Goal: Transaction & Acquisition: Purchase product/service

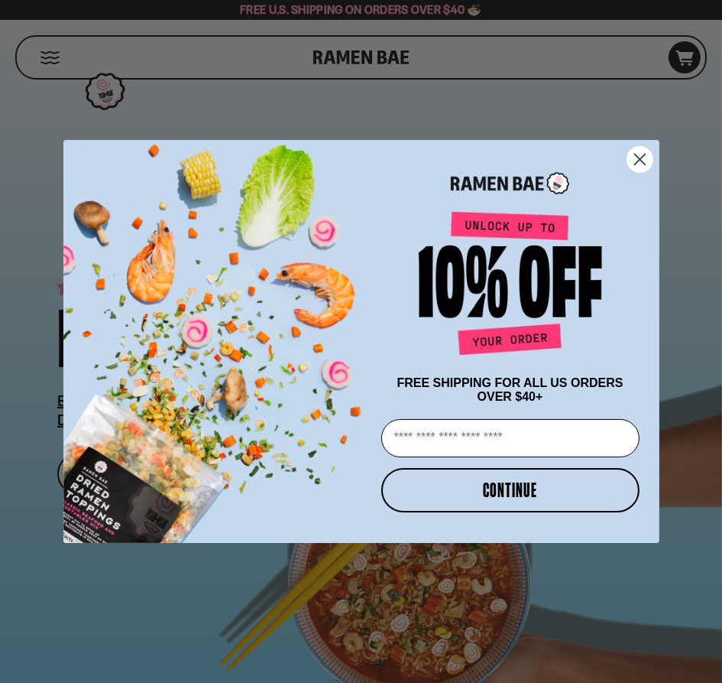
click at [636, 154] on icon "Close dialog" at bounding box center [639, 159] width 11 height 11
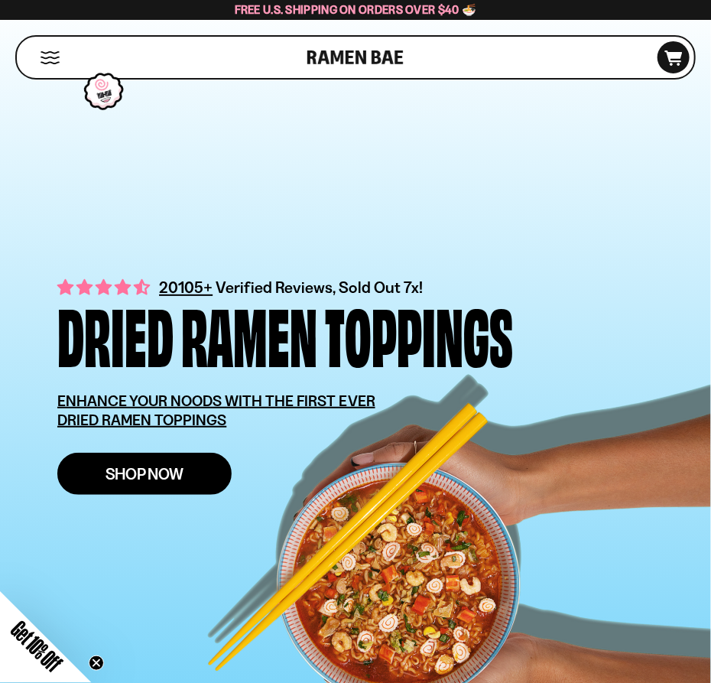
click at [131, 472] on span "Shop Now" at bounding box center [144, 473] width 79 height 16
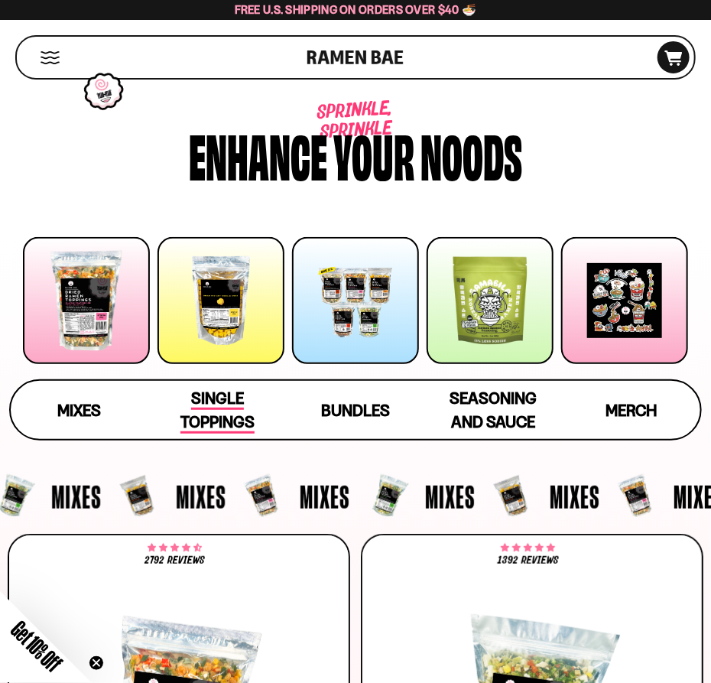
click at [217, 392] on span "Single Toppings" at bounding box center [217, 410] width 74 height 45
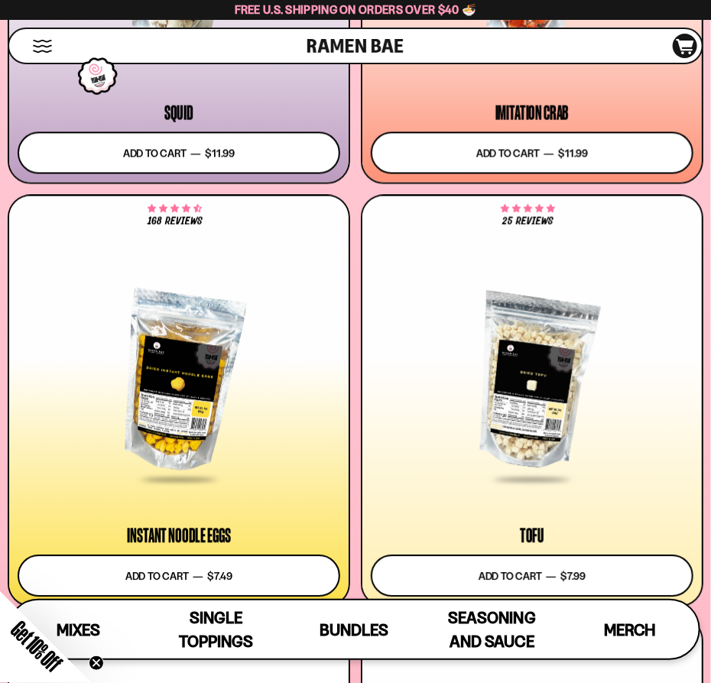
scroll to position [2929, 0]
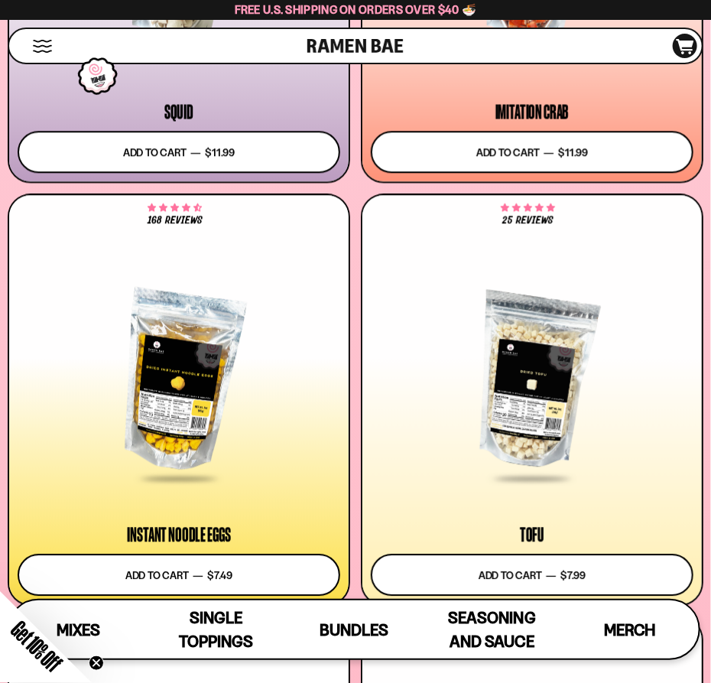
click at [80, 629] on div "Get 10% Off Close teaser" at bounding box center [46, 637] width 92 height 92
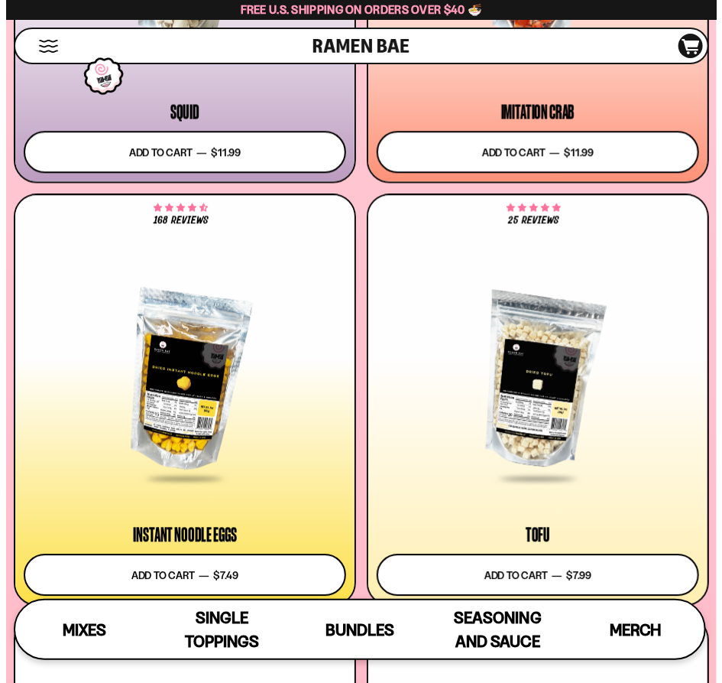
scroll to position [2965, 0]
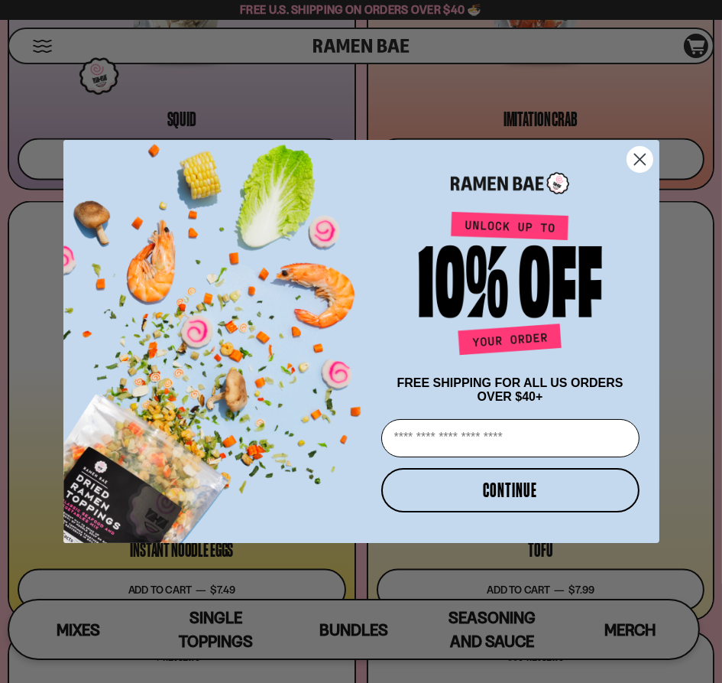
click at [635, 154] on circle "Close dialog" at bounding box center [639, 159] width 25 height 25
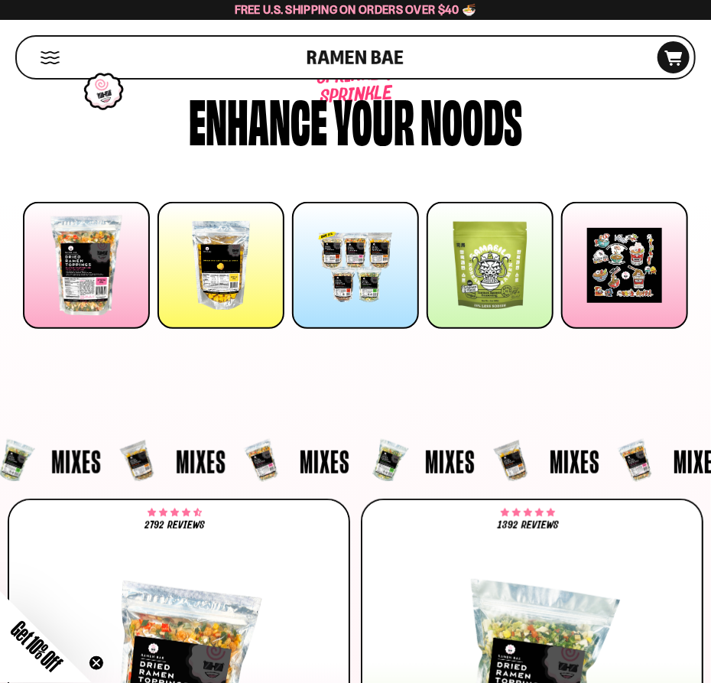
scroll to position [0, 0]
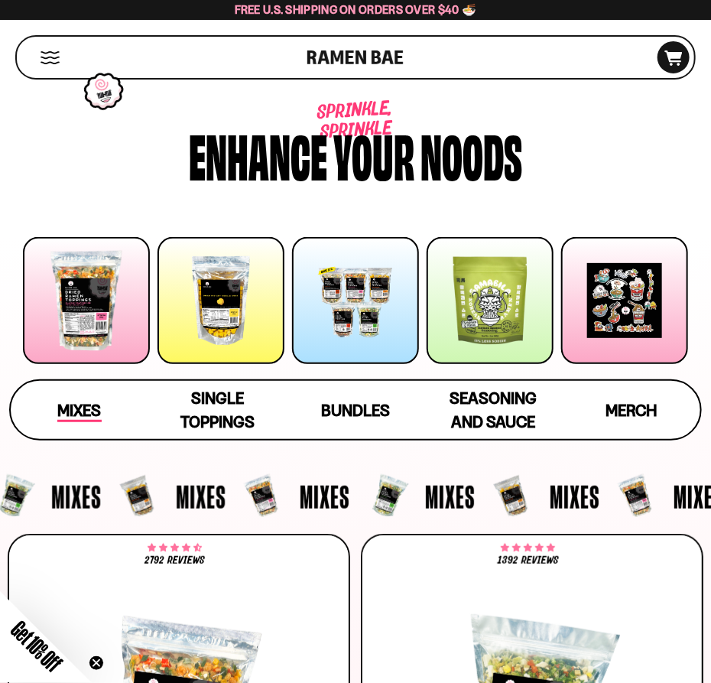
click at [85, 410] on span "Mixes" at bounding box center [79, 411] width 44 height 21
click at [361, 310] on div at bounding box center [355, 300] width 127 height 127
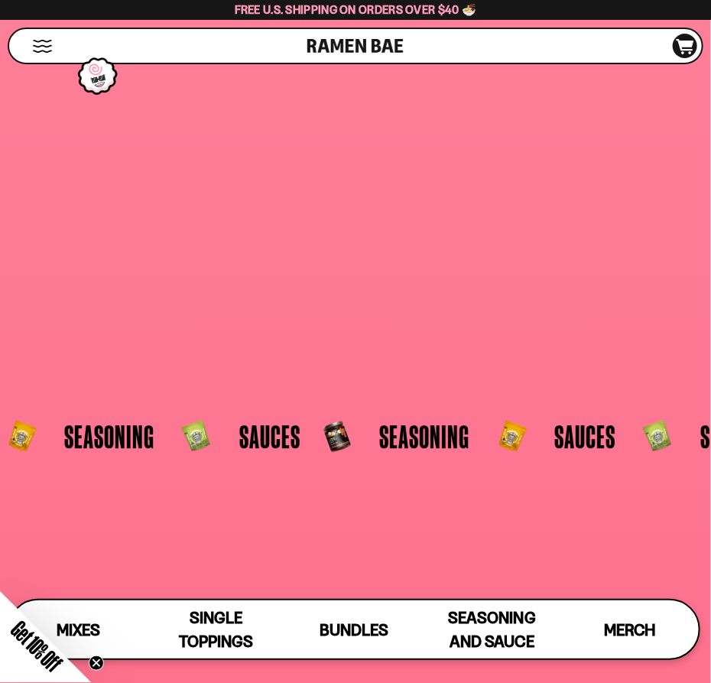
scroll to position [6598, 0]
